Goal: Obtain resource: Download file/media

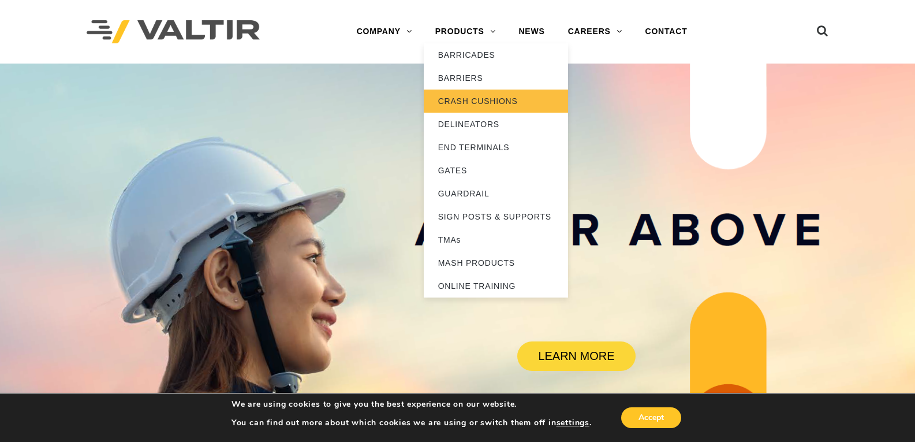
click at [468, 101] on link "CRASH CUSHIONS" at bounding box center [496, 101] width 144 height 23
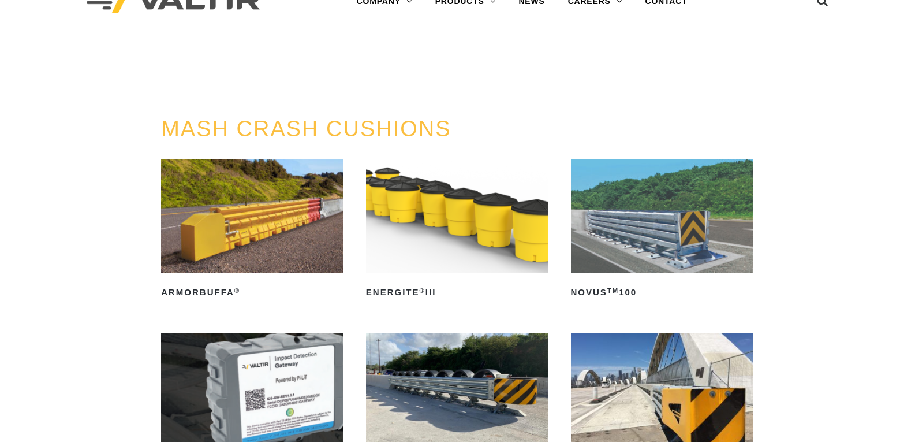
scroll to position [58, 0]
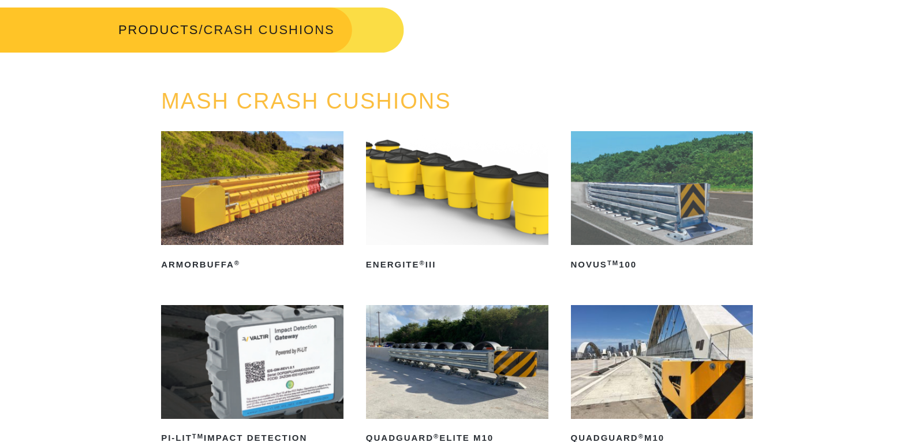
click at [699, 366] on img at bounding box center [662, 362] width 182 height 114
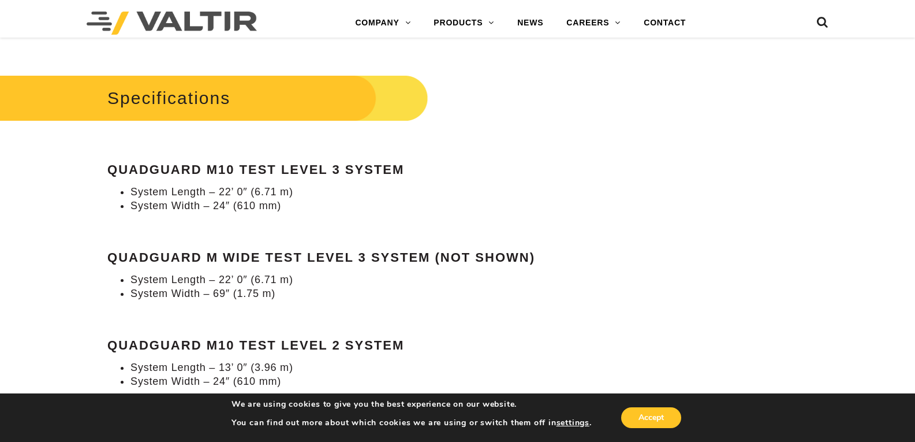
scroll to position [982, 0]
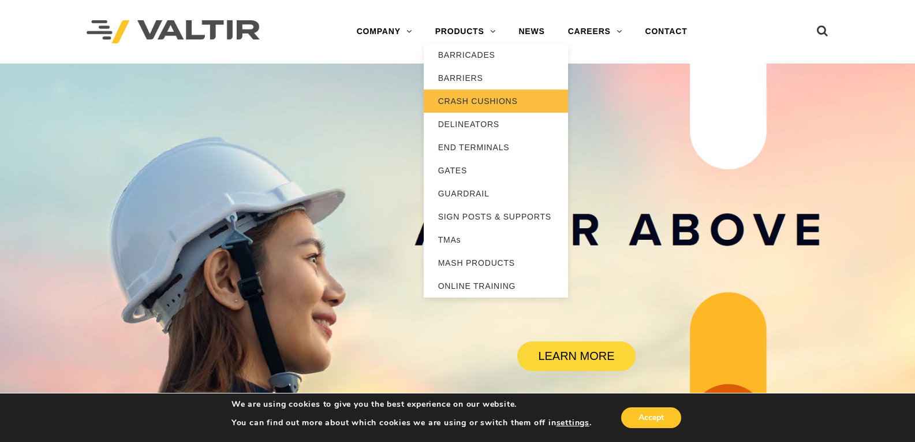
click at [466, 94] on link "CRASH CUSHIONS" at bounding box center [496, 101] width 144 height 23
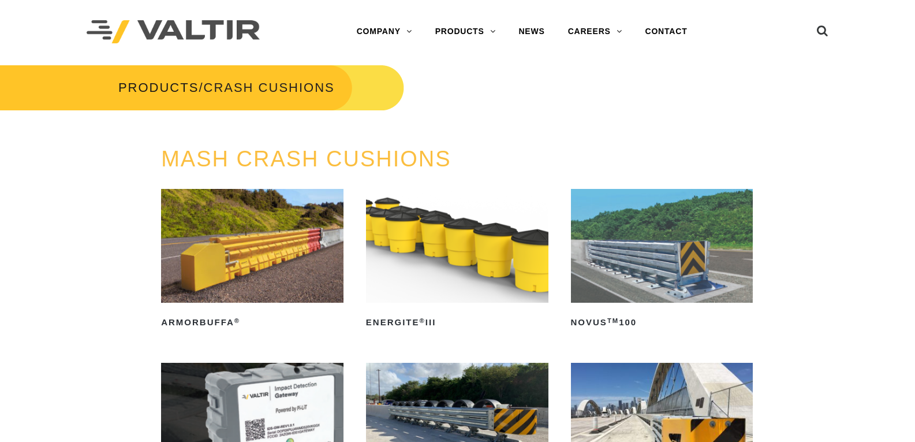
click at [687, 388] on img at bounding box center [662, 420] width 182 height 114
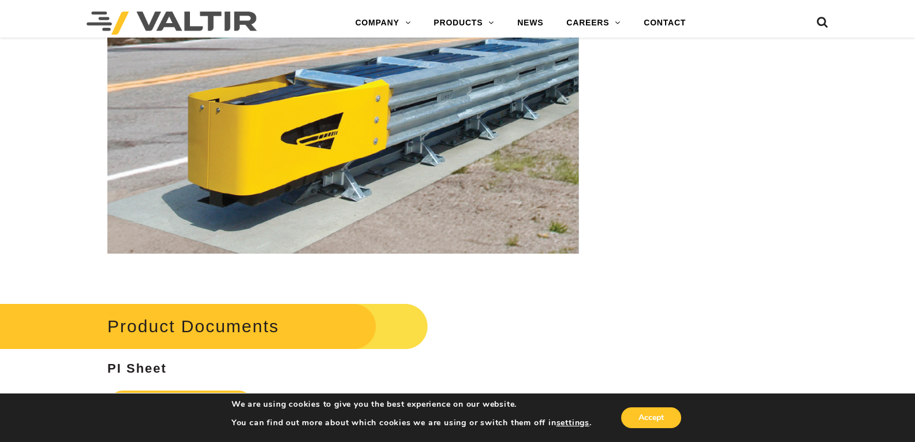
scroll to position [3754, 0]
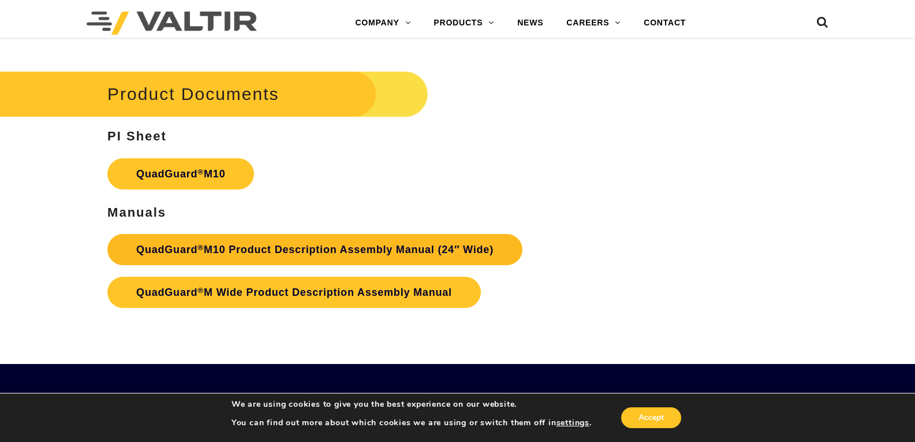
click at [300, 252] on link "QuadGuard ® M10 Product Description Assembly Manual (24″ Wide)" at bounding box center [314, 249] width 415 height 31
